Goal: Task Accomplishment & Management: Manage account settings

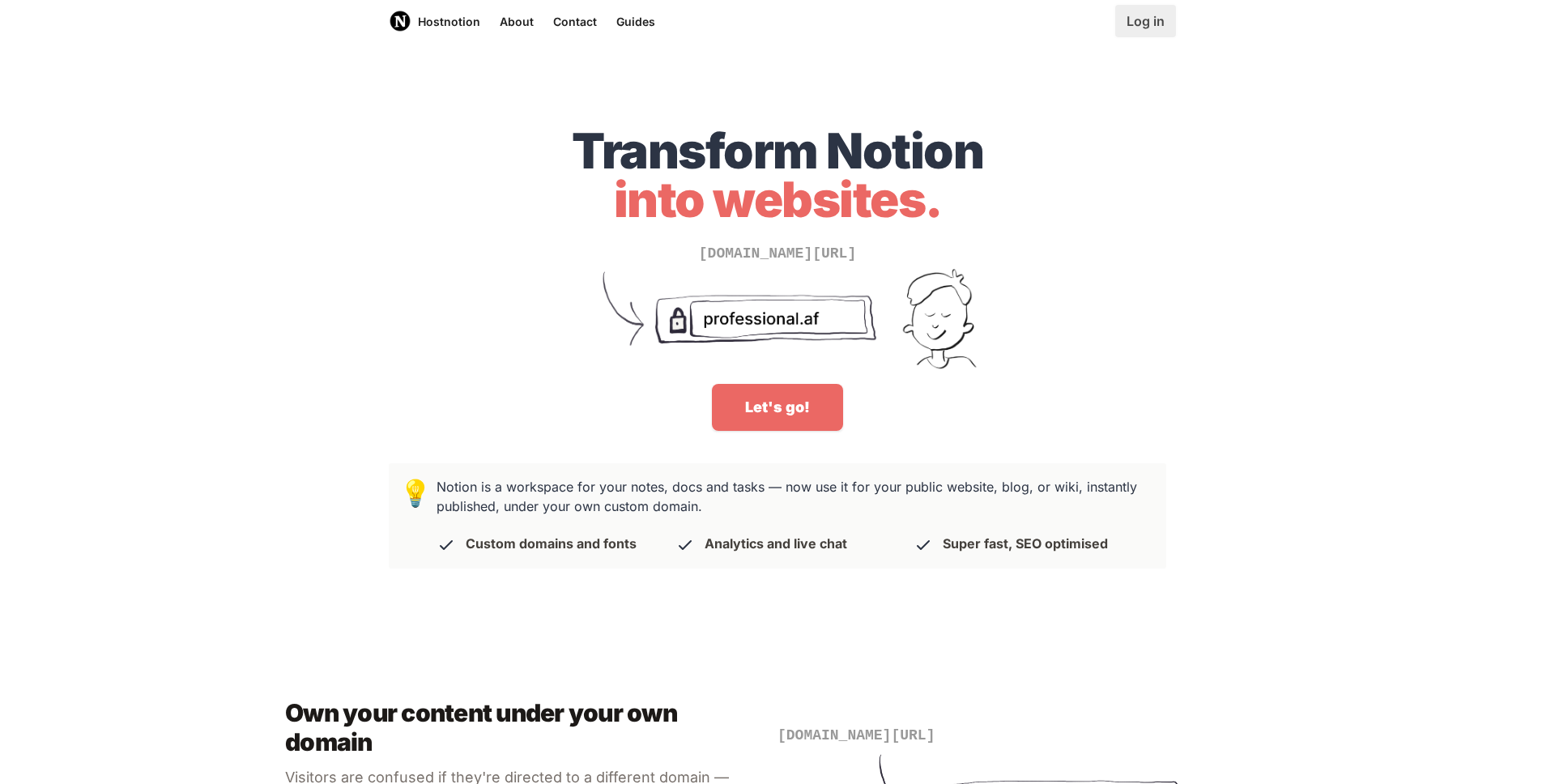
click at [1143, 29] on link "Log in" at bounding box center [1145, 20] width 61 height 32
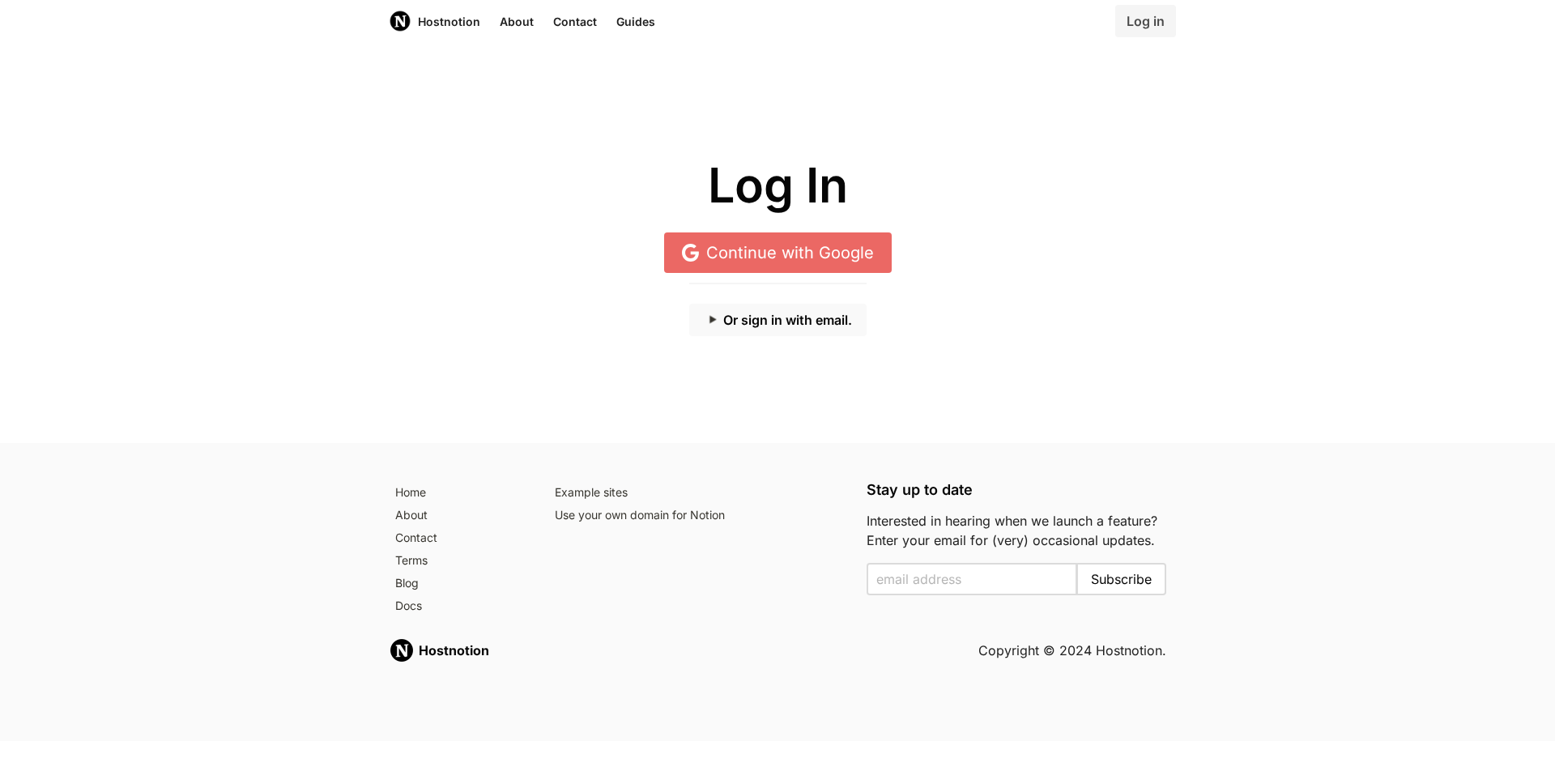
click at [761, 310] on button "Or sign in with email." at bounding box center [778, 319] width 177 height 32
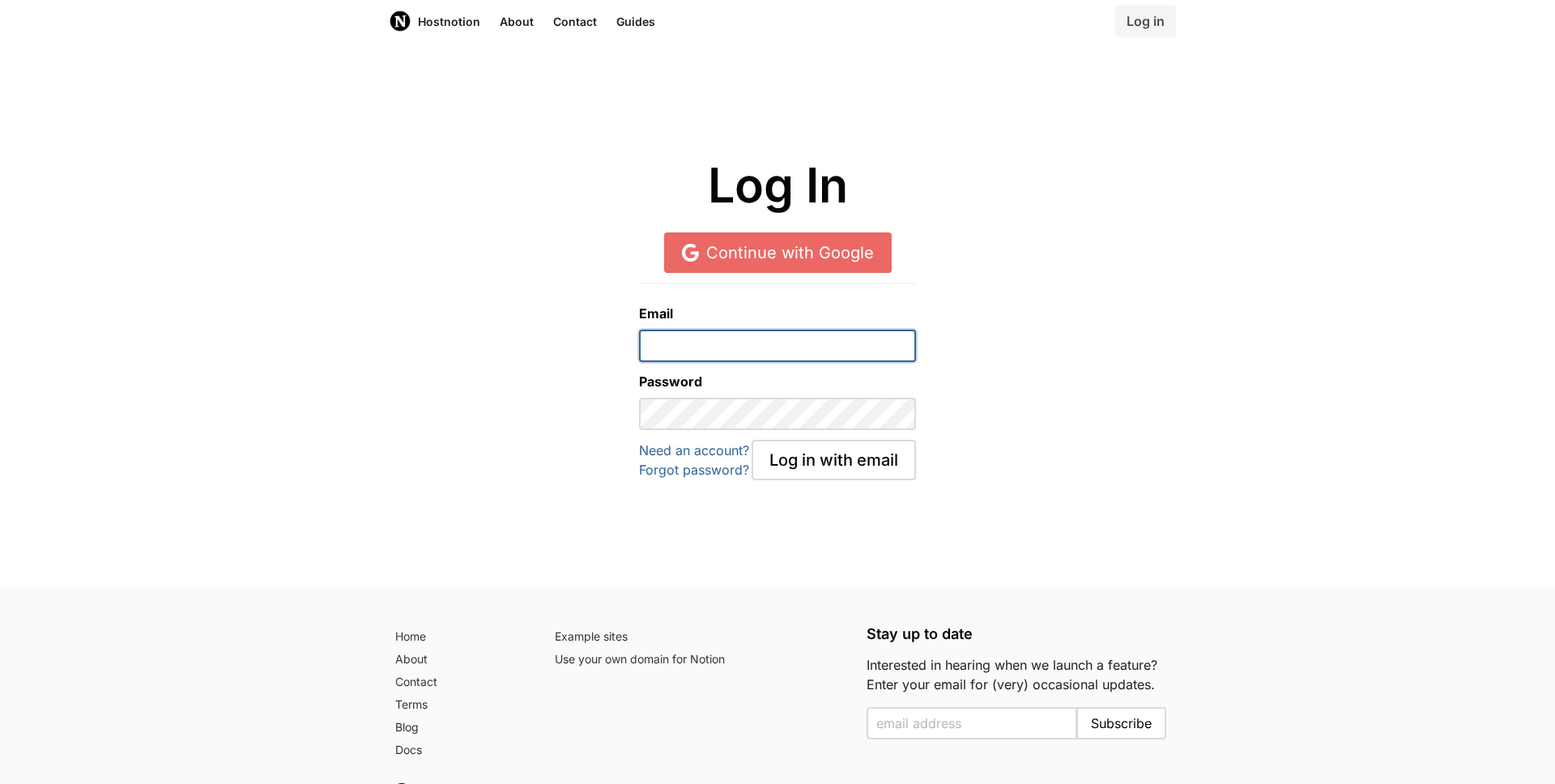
click at [755, 348] on input "email" at bounding box center [777, 346] width 276 height 32
type input "[EMAIL_ADDRESS][DOMAIN_NAME]"
click at [1040, 414] on div "Email [EMAIL_ADDRESS][DOMAIN_NAME] Password Need an account? Forgot password? L…" at bounding box center [778, 372] width 1536 height 217
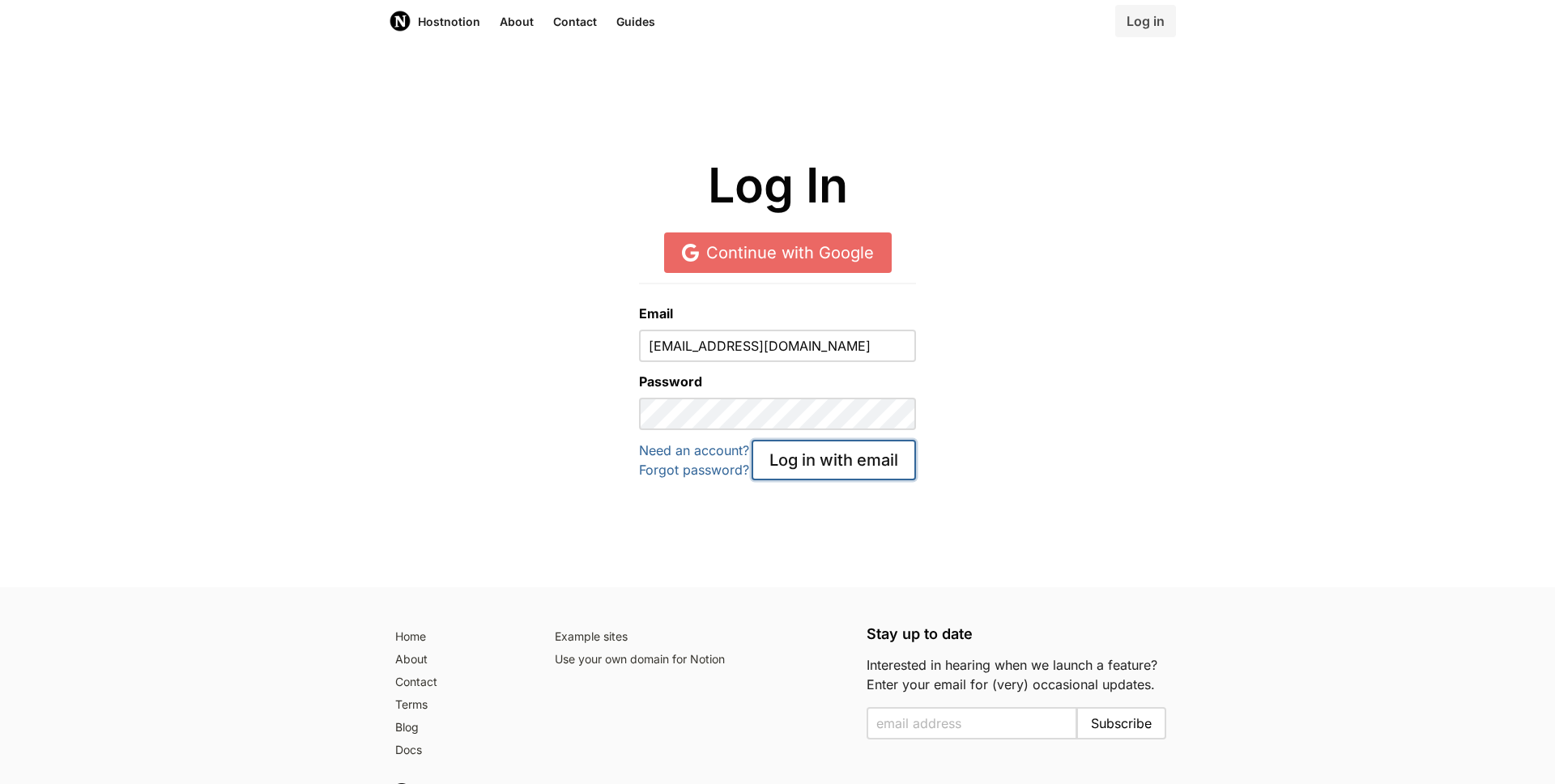
click at [816, 470] on button "Log in with email" at bounding box center [834, 460] width 165 height 41
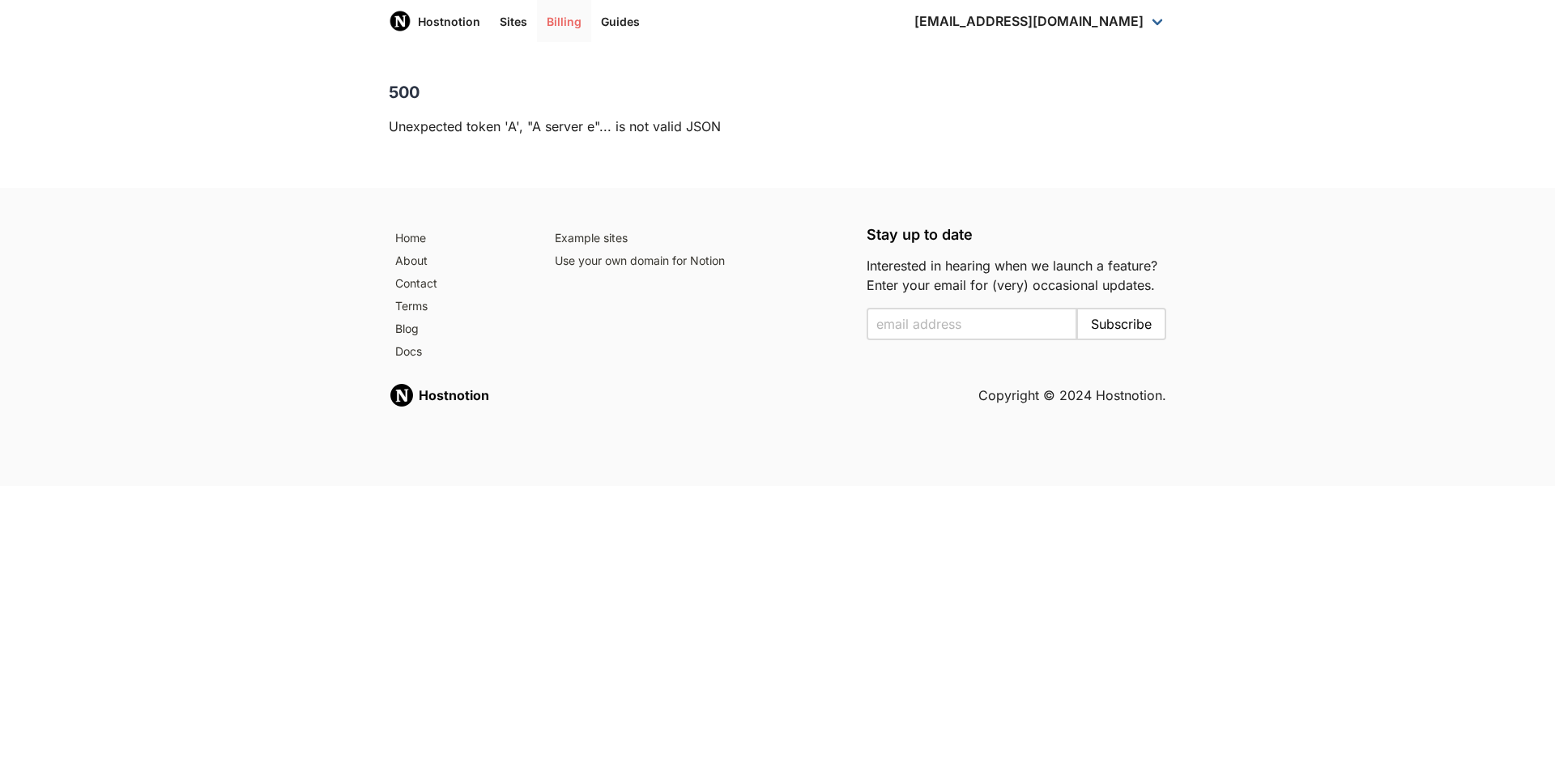
click at [562, 12] on link "Billing" at bounding box center [564, 21] width 54 height 43
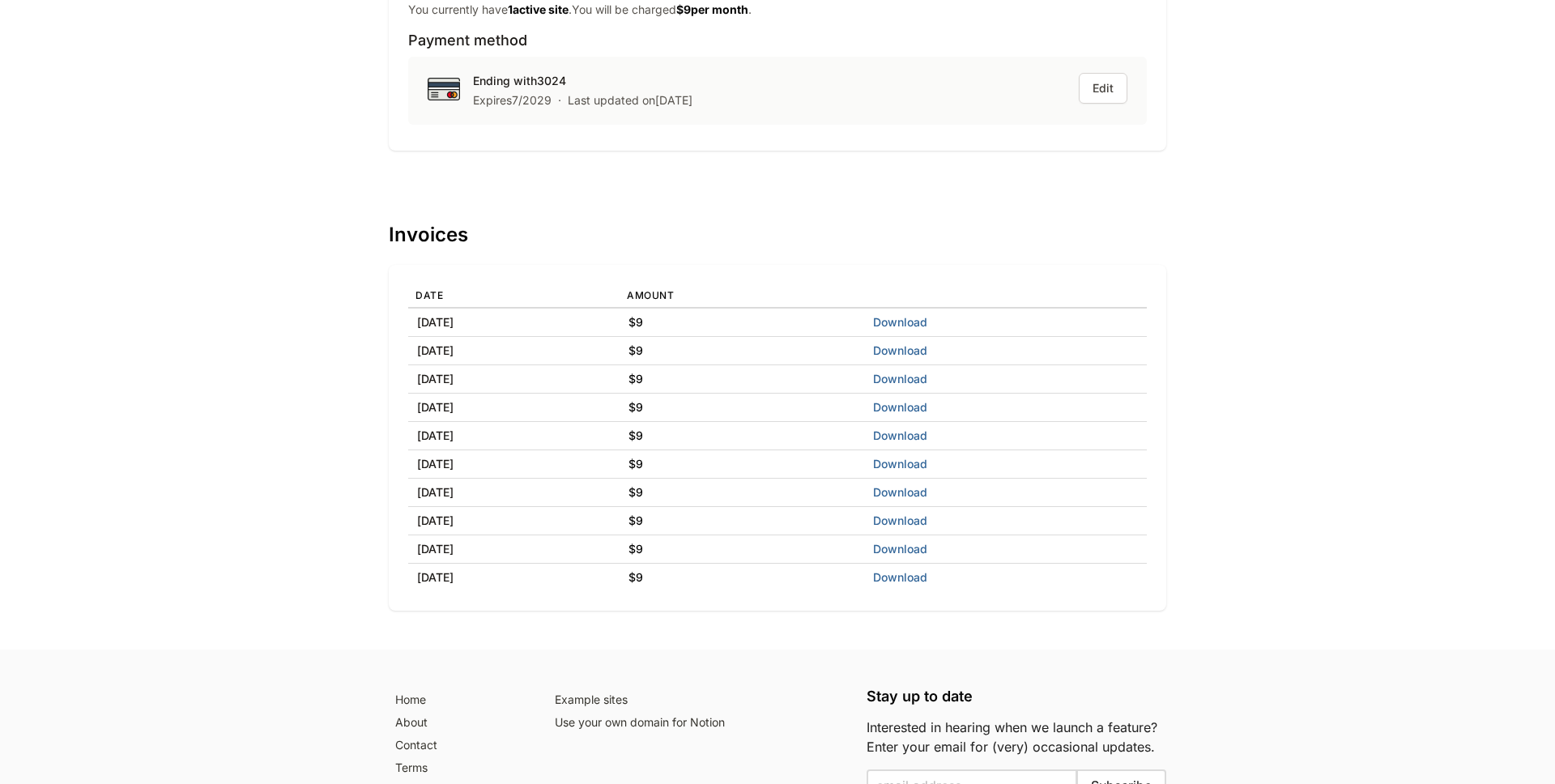
scroll to position [167, 0]
click at [928, 494] on link "Download" at bounding box center [900, 490] width 54 height 14
click at [960, 470] on td "Download" at bounding box center [1006, 463] width 282 height 28
click at [928, 464] on link "Download" at bounding box center [900, 462] width 54 height 14
click at [928, 433] on link "Download" at bounding box center [900, 434] width 54 height 14
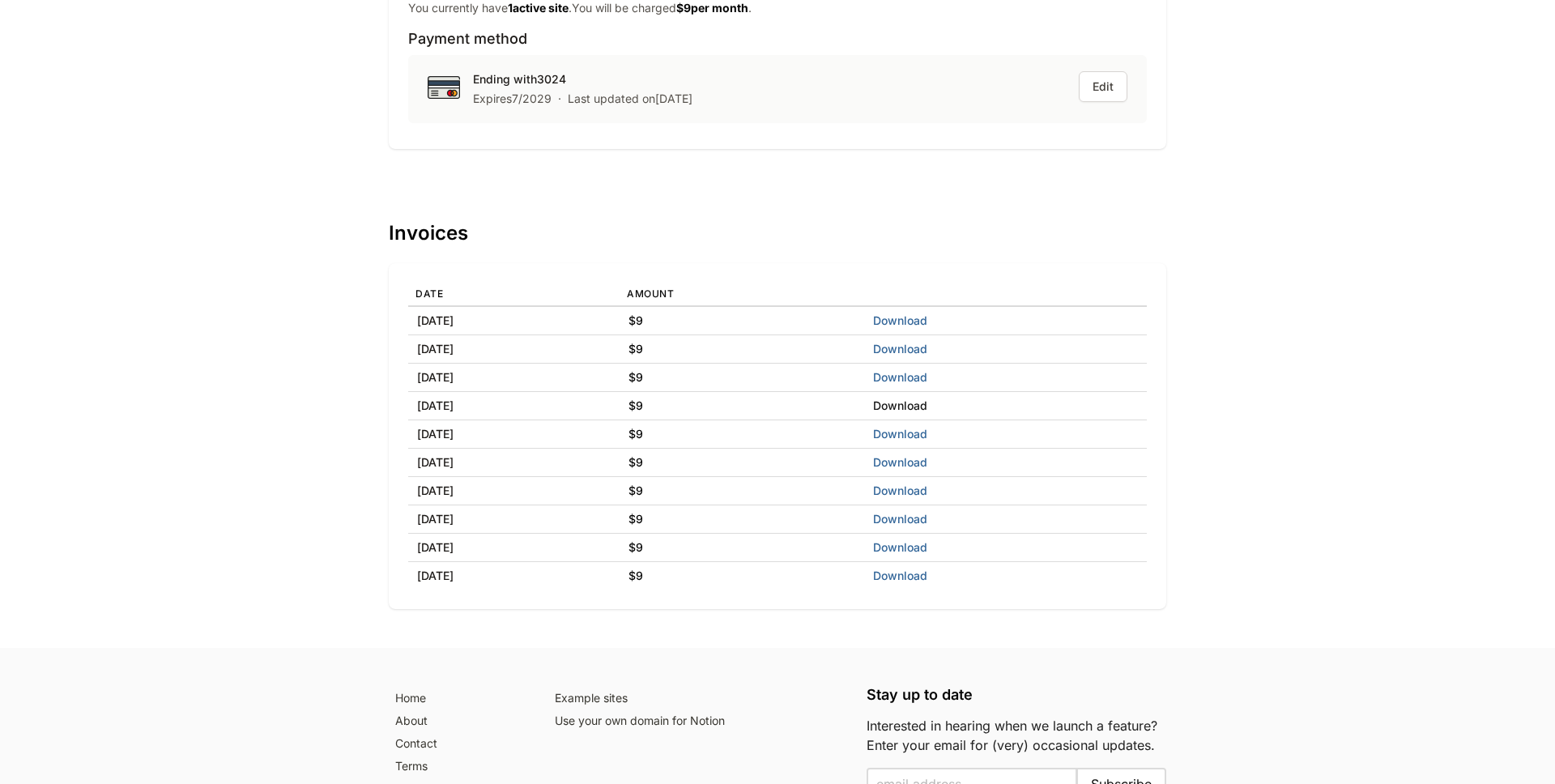
click at [928, 404] on link "Download" at bounding box center [900, 406] width 54 height 14
click at [928, 379] on link "Download" at bounding box center [900, 377] width 54 height 14
click at [928, 352] on link "Download" at bounding box center [900, 348] width 54 height 14
click at [928, 323] on link "Download" at bounding box center [900, 320] width 54 height 14
